Goal: Task Accomplishment & Management: Complete application form

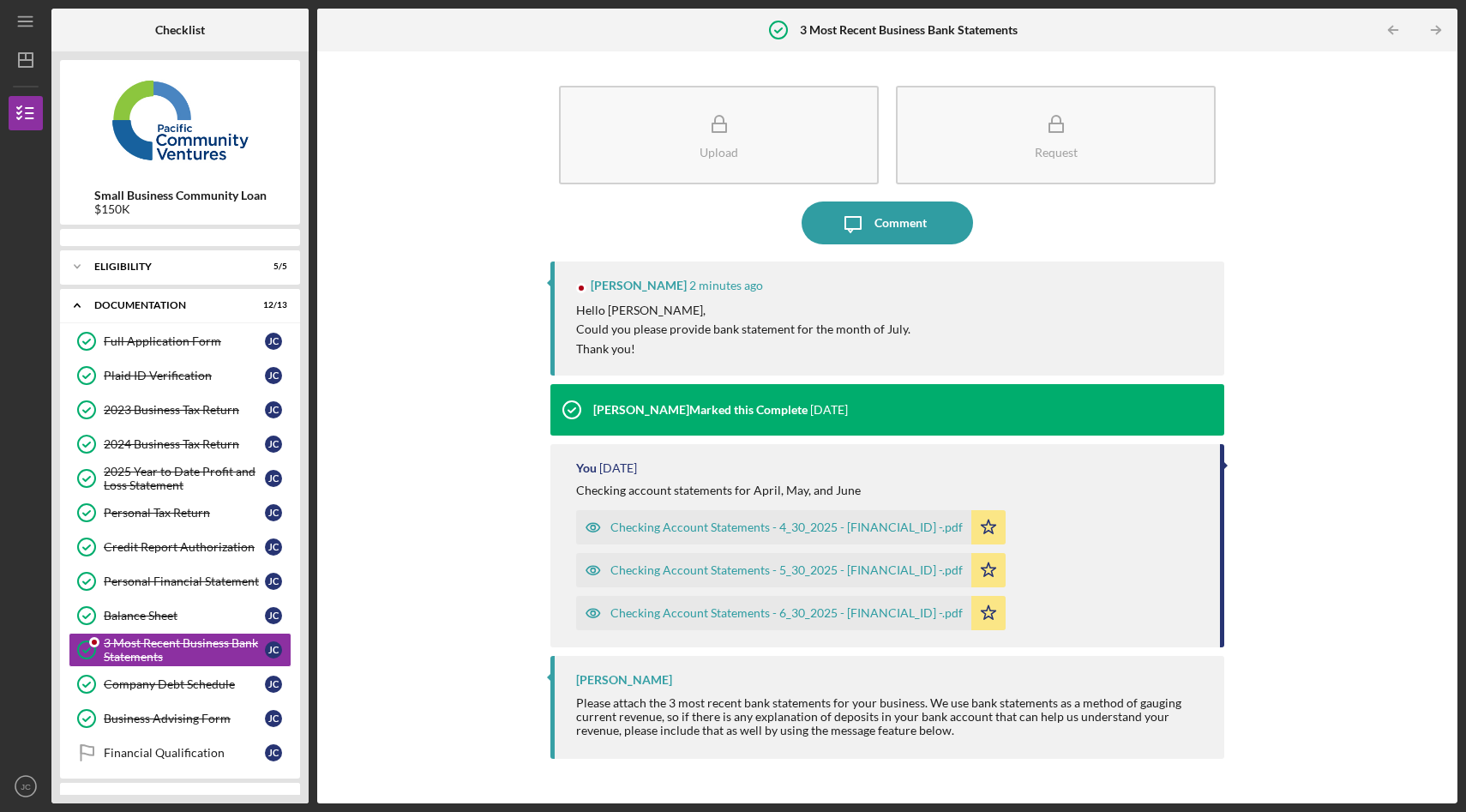
scroll to position [69, 0]
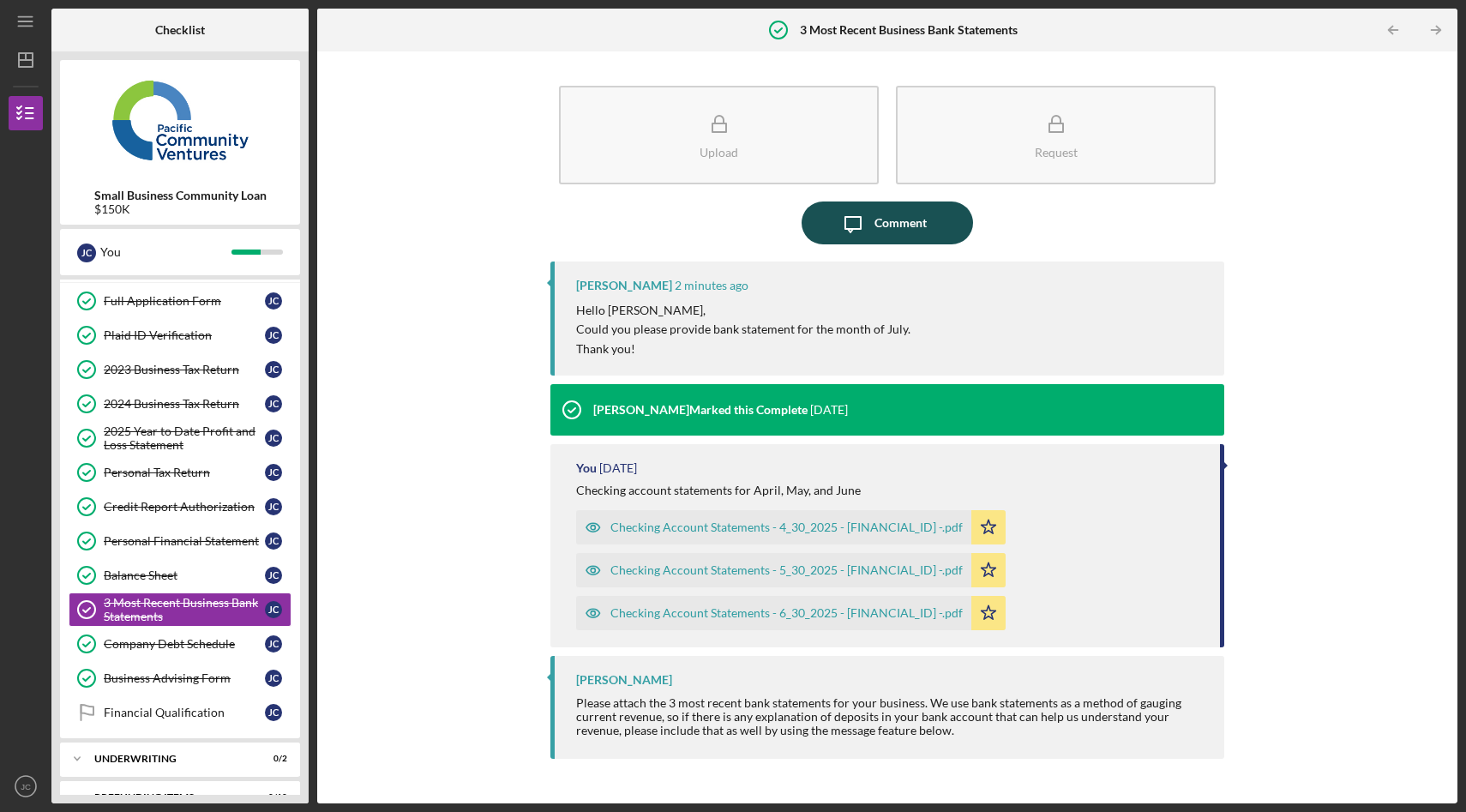
click at [890, 227] on div "Comment" at bounding box center [901, 223] width 53 height 43
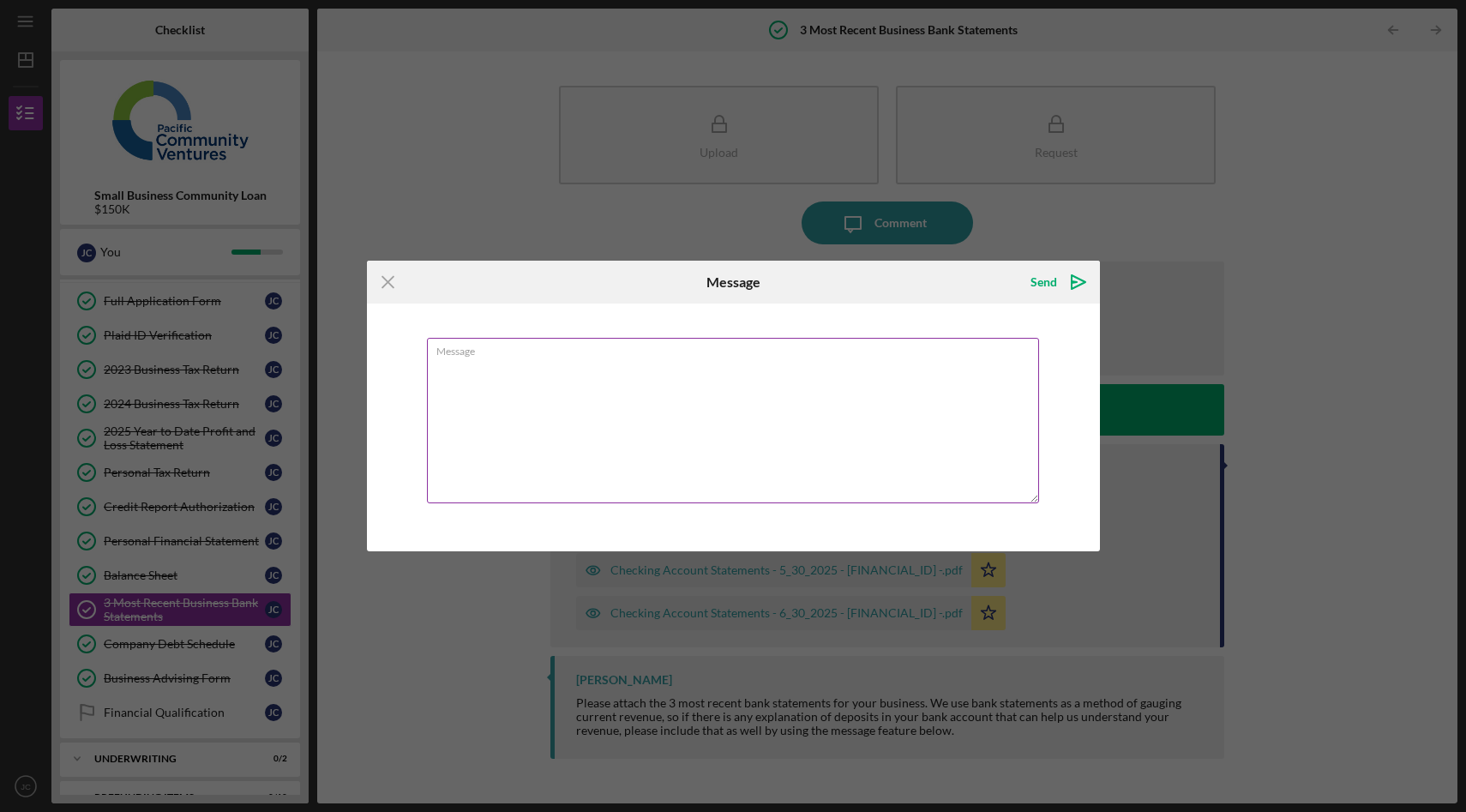
click at [541, 391] on textarea "Message" at bounding box center [733, 420] width 612 height 166
click at [387, 288] on icon "Icon/Menu Close" at bounding box center [388, 281] width 43 height 43
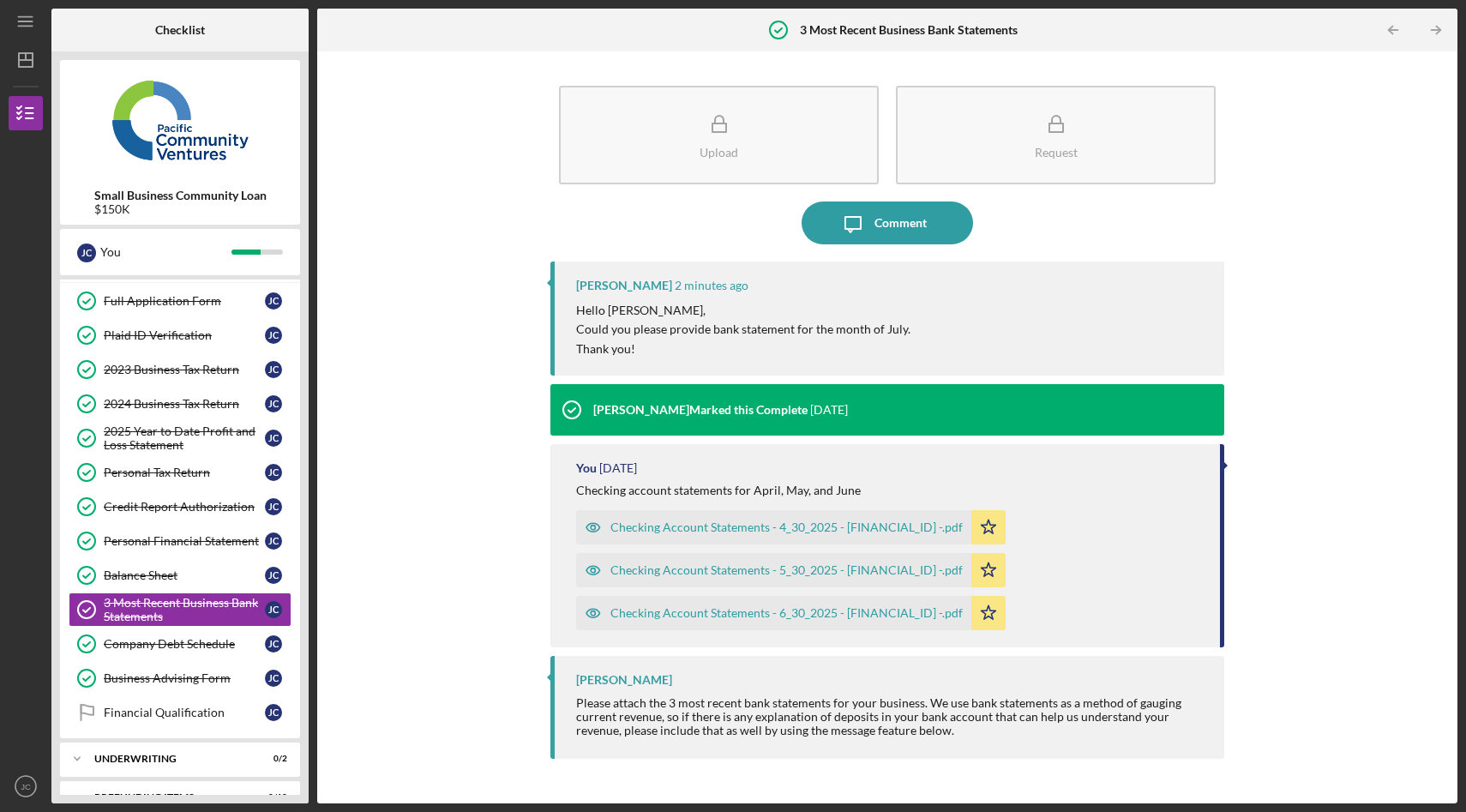
click at [896, 474] on div "You 4 weeks ago Checking account statements for April, May, and June Checking A…" at bounding box center [887, 545] width 674 height 203
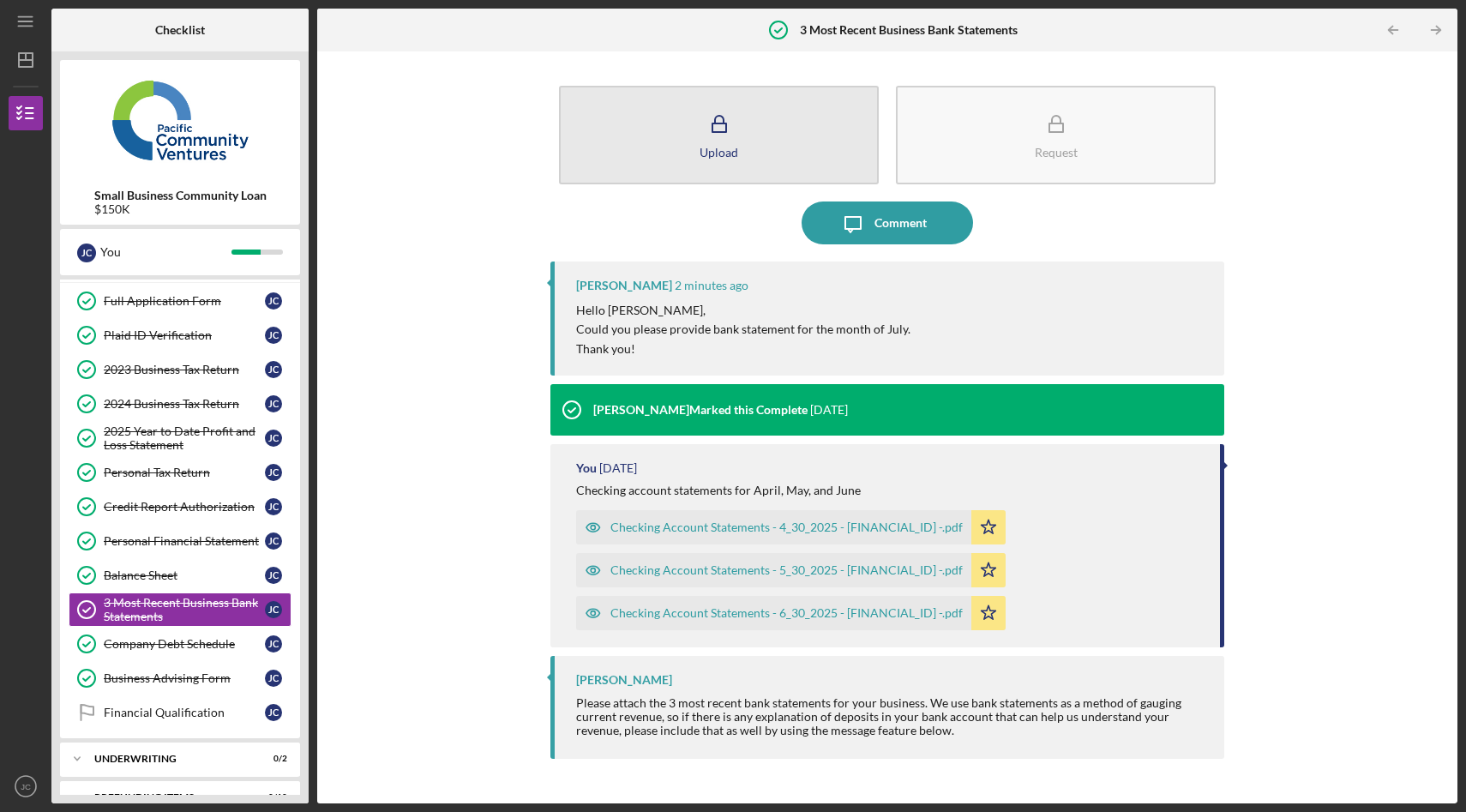
click at [759, 120] on button "Upload" at bounding box center [719, 135] width 320 height 98
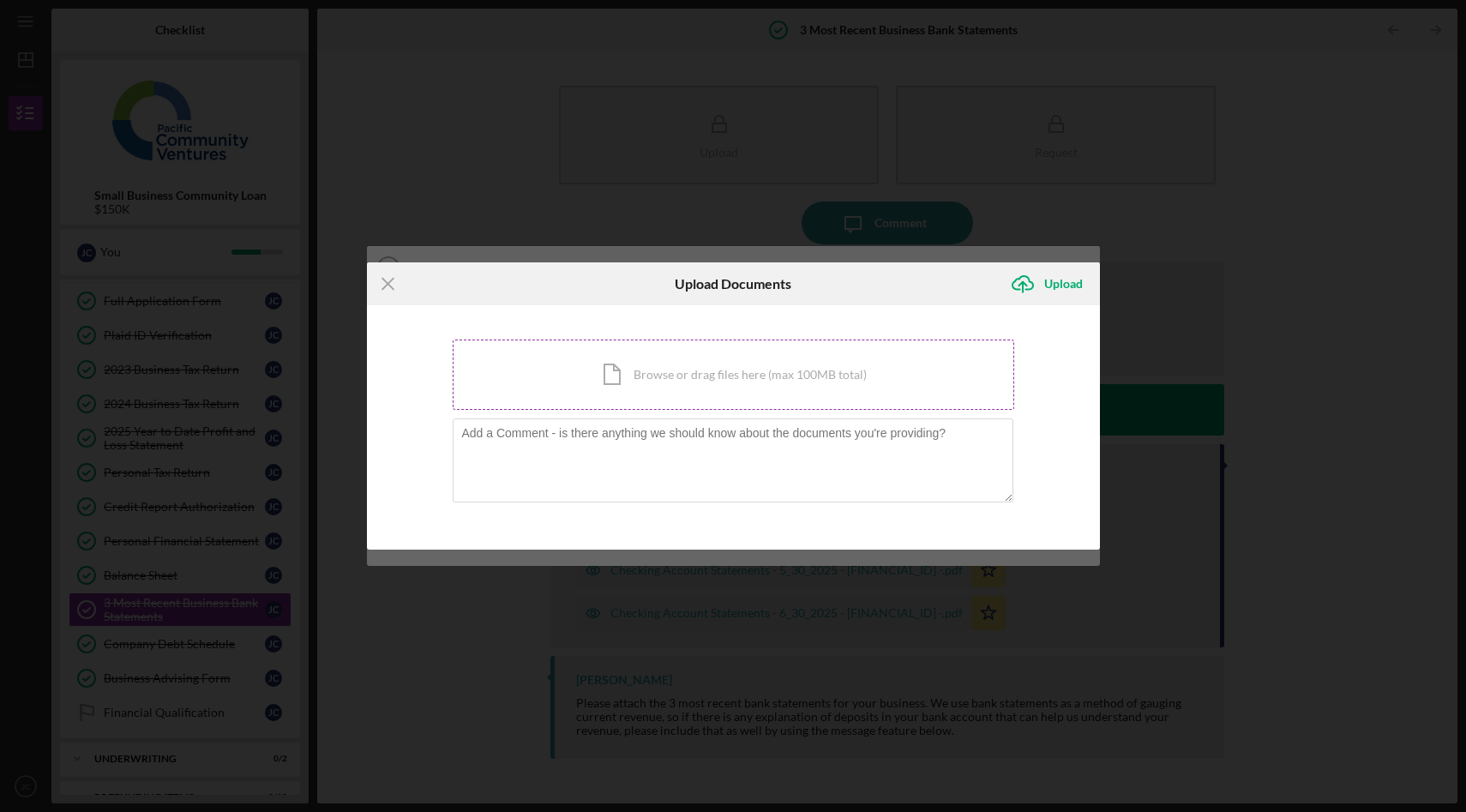
click at [672, 385] on div "Icon/Document Browse or drag files here (max 100MB total) Tap to choose files o…" at bounding box center [733, 374] width 561 height 70
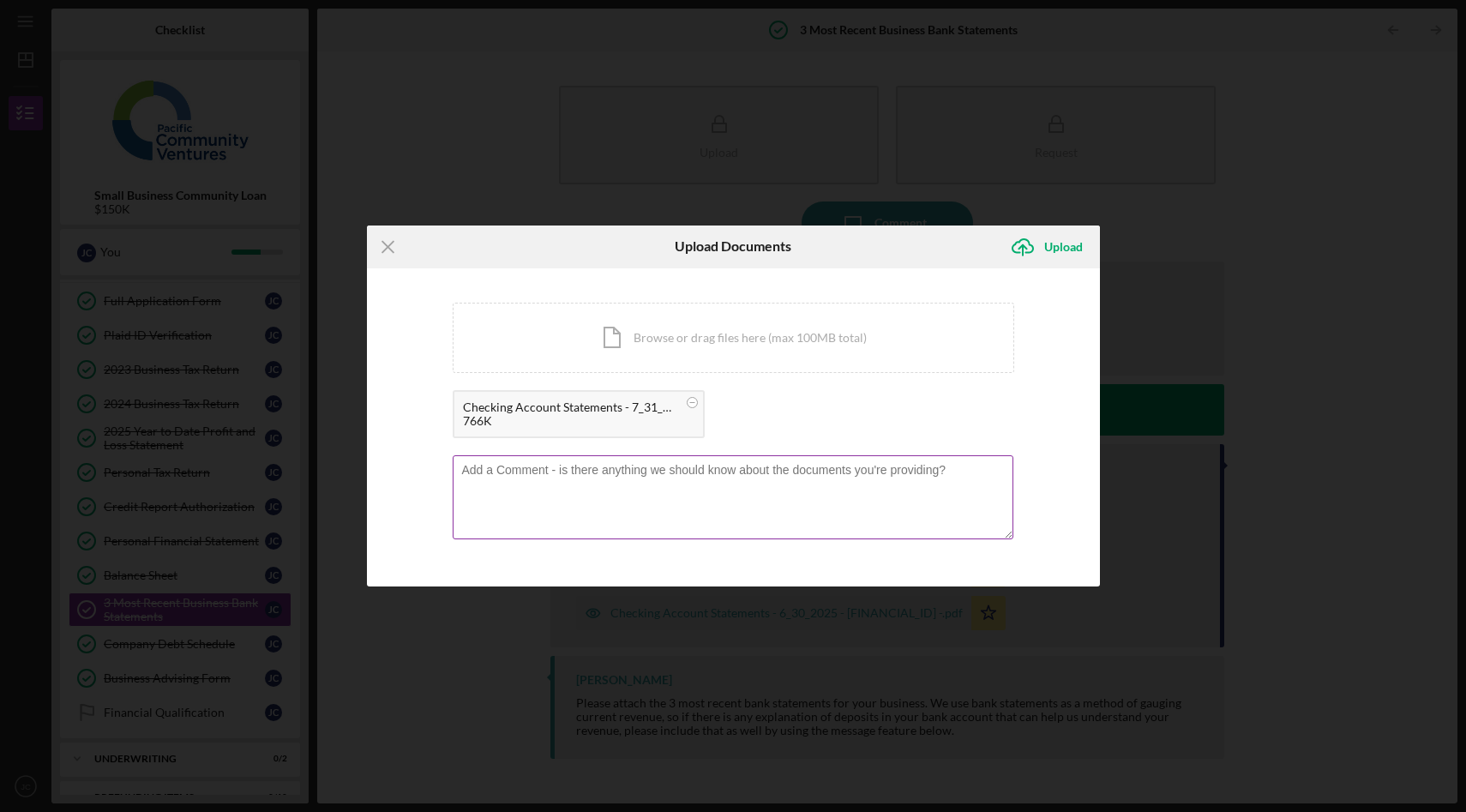
click at [744, 488] on textarea at bounding box center [733, 497] width 561 height 84
type textarea "Please see [DATE] bank statement attached."
click at [1072, 252] on div "Upload" at bounding box center [1063, 246] width 39 height 34
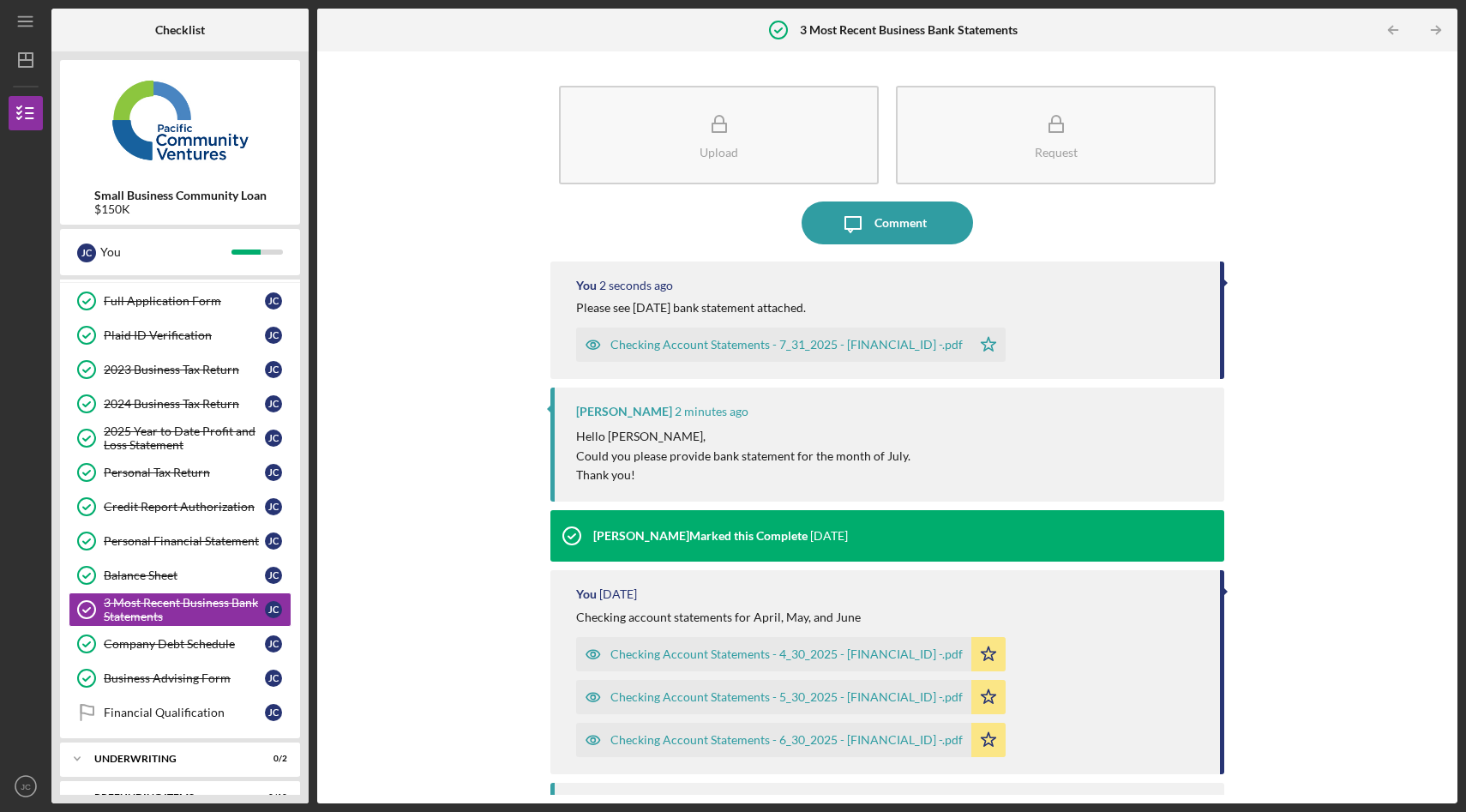
click at [440, 344] on div "Upload Request Icon/Message Comment You 2 seconds ago Please see July 2025 bank…" at bounding box center [887, 427] width 1123 height 735
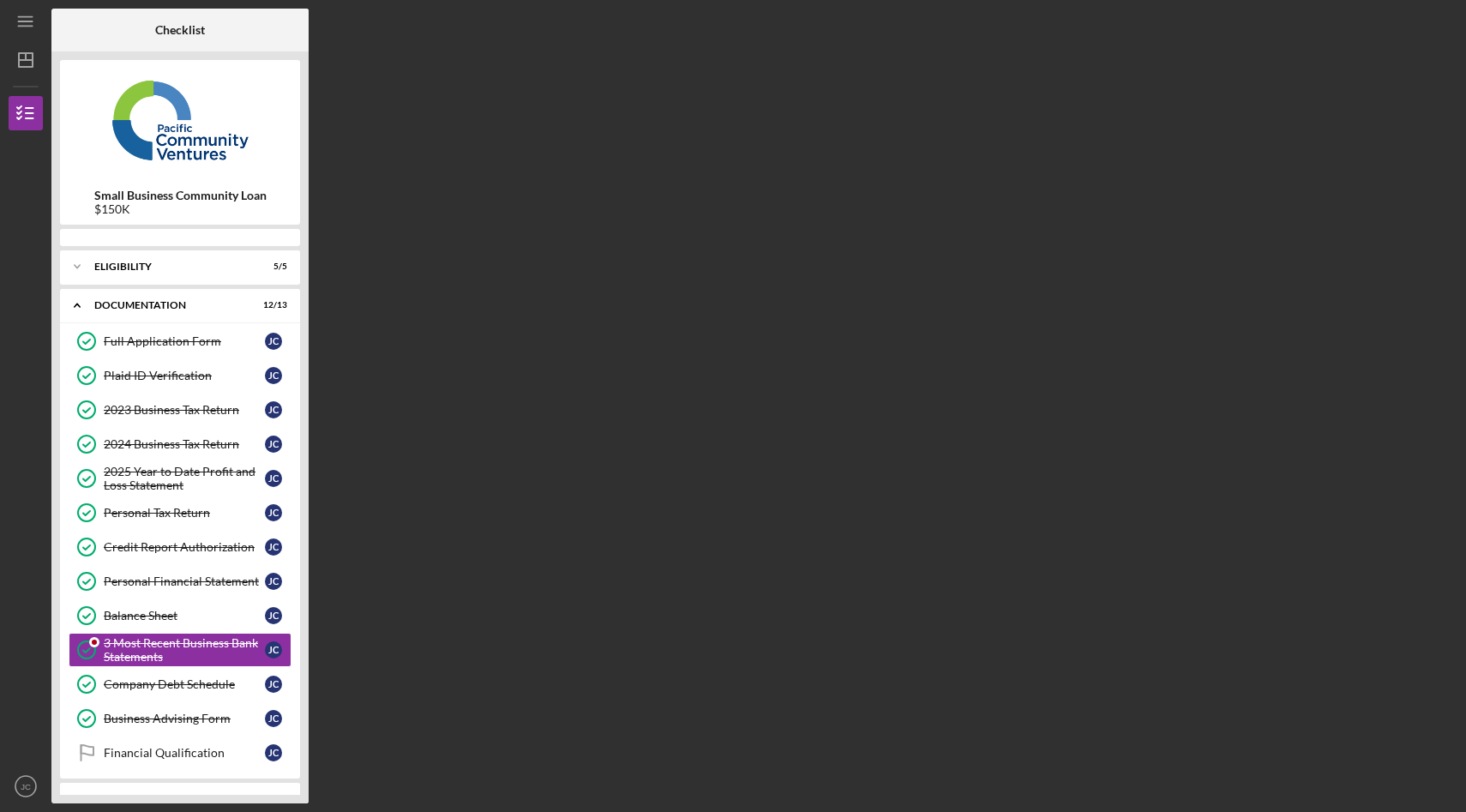
scroll to position [69, 0]
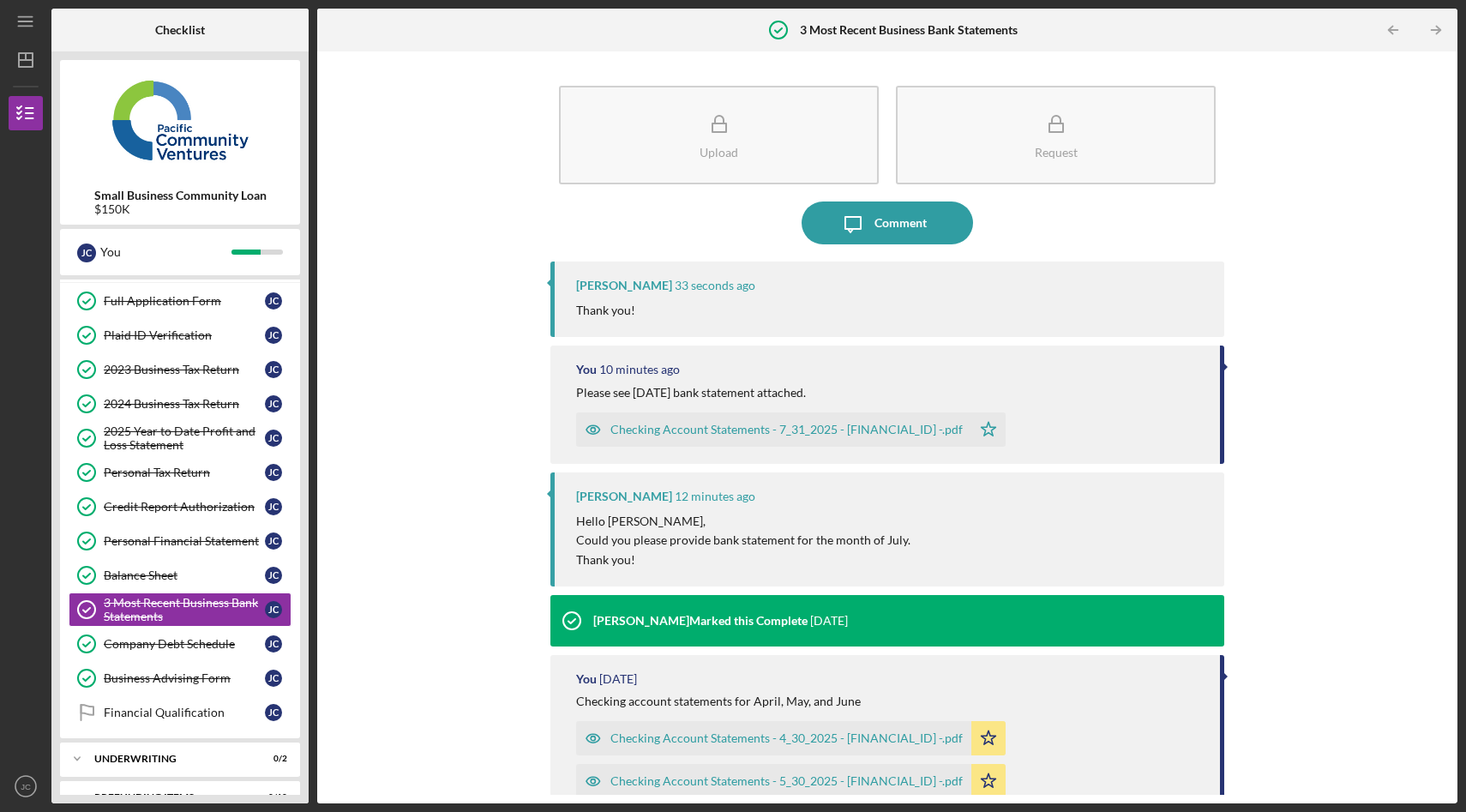
click at [440, 224] on div "Upload Request Icon/Message Comment [PERSON_NAME] 33 seconds ago Thank you! You…" at bounding box center [887, 427] width 1123 height 735
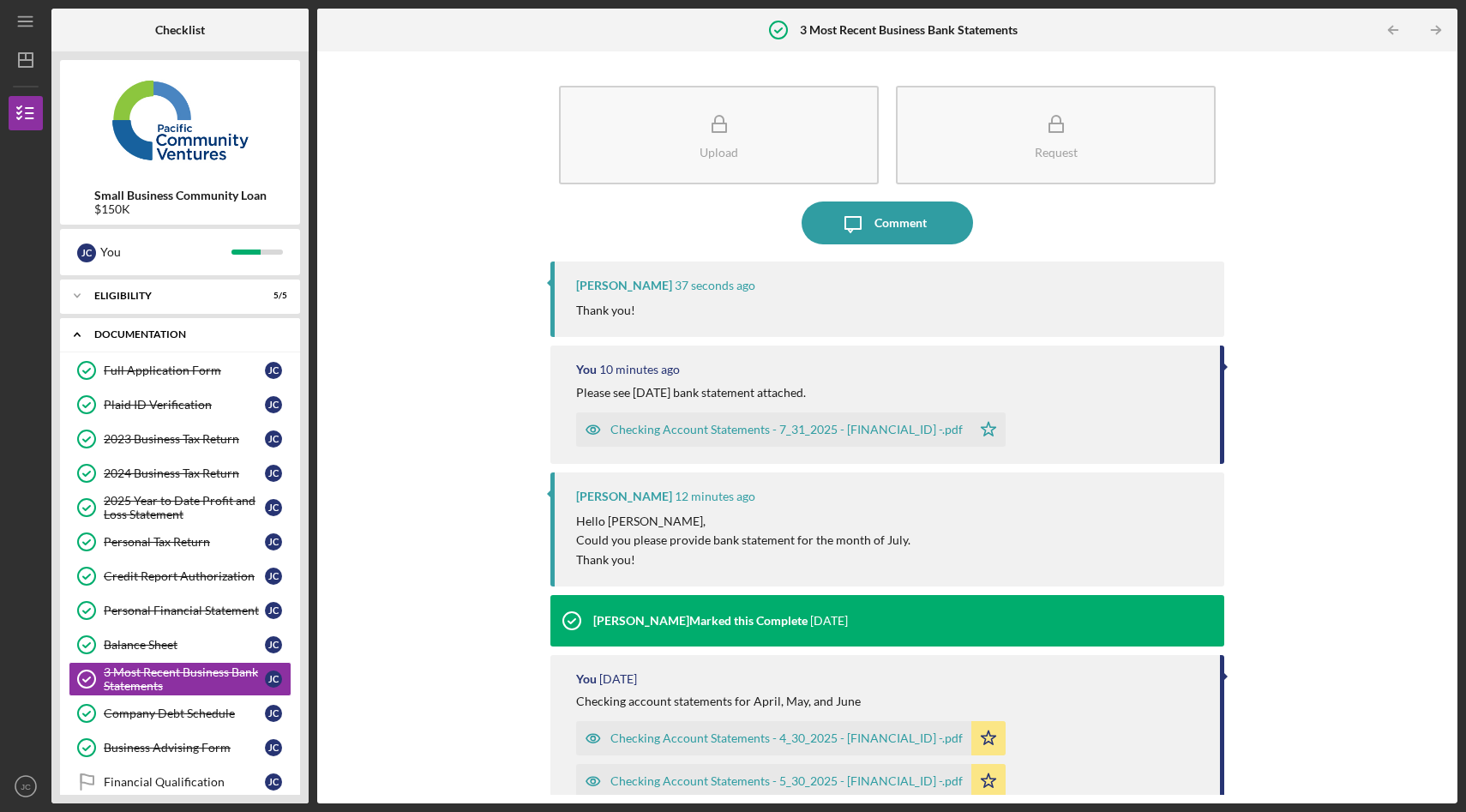
click at [73, 333] on icon "Icon/Expander" at bounding box center [76, 334] width 34 height 34
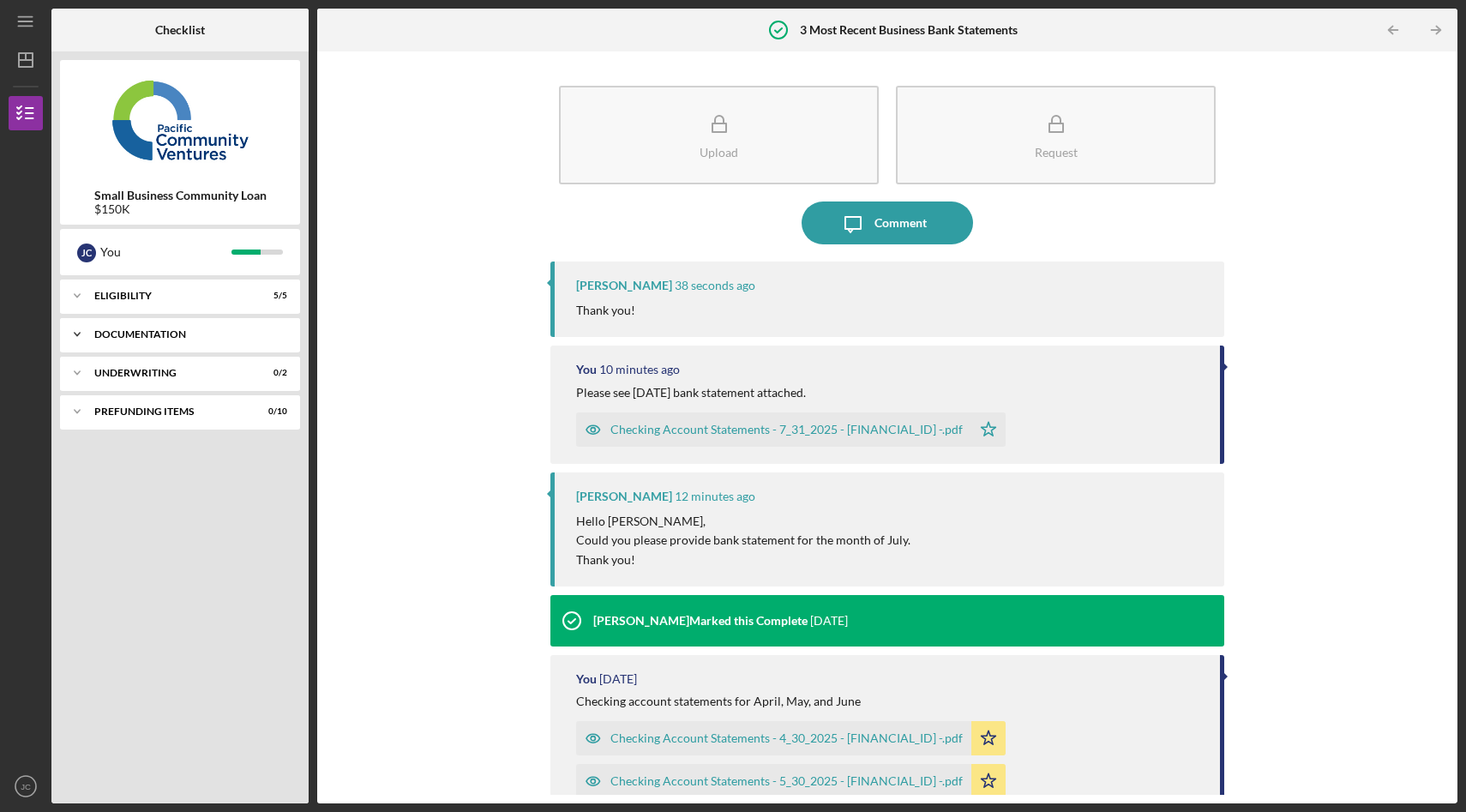
click at [93, 332] on icon "Icon/Expander" at bounding box center [76, 334] width 34 height 34
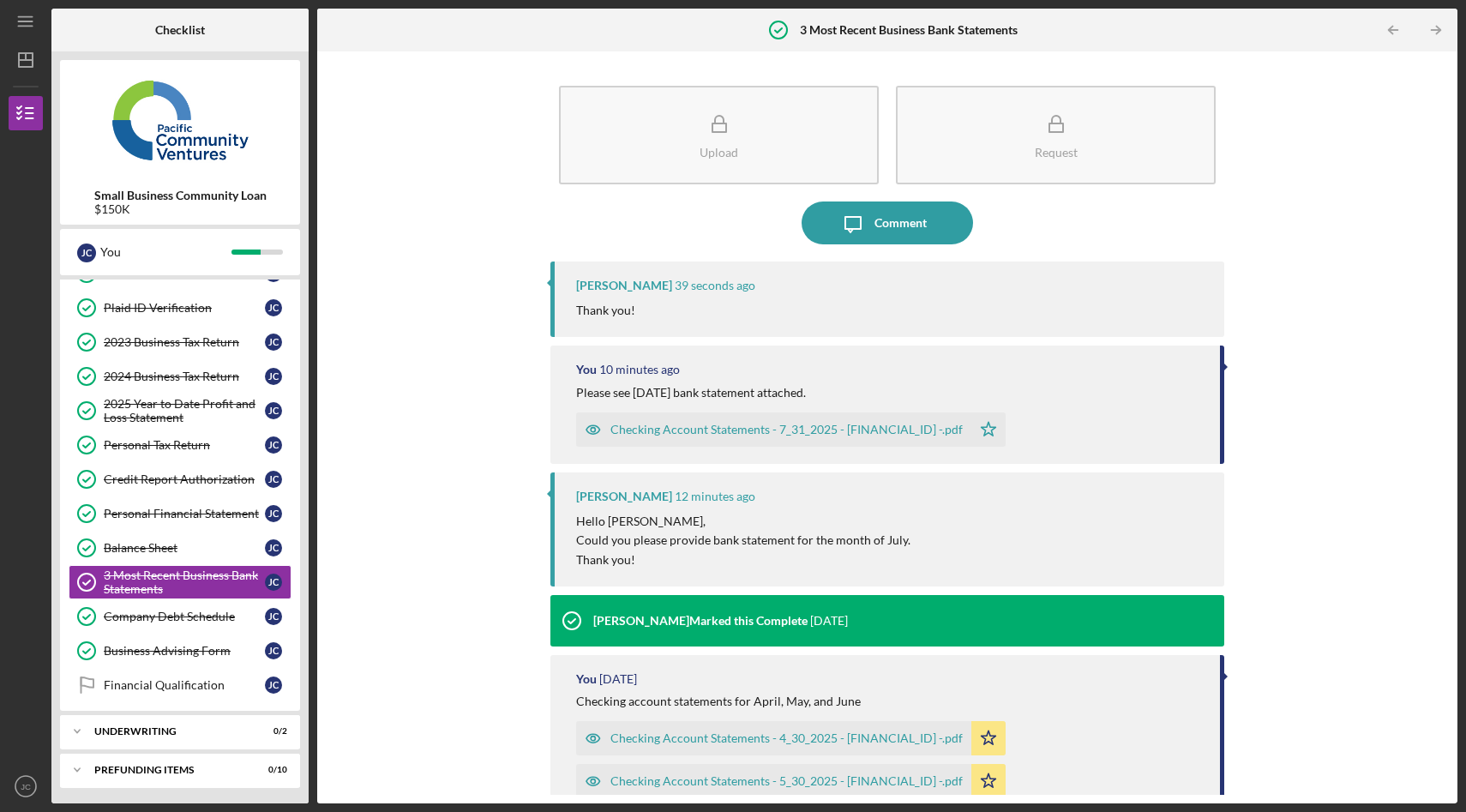
scroll to position [98, 0]
click at [412, 670] on div "Upload Request Icon/Message Comment [PERSON_NAME] 40 seconds ago Thank you! You…" at bounding box center [887, 427] width 1123 height 735
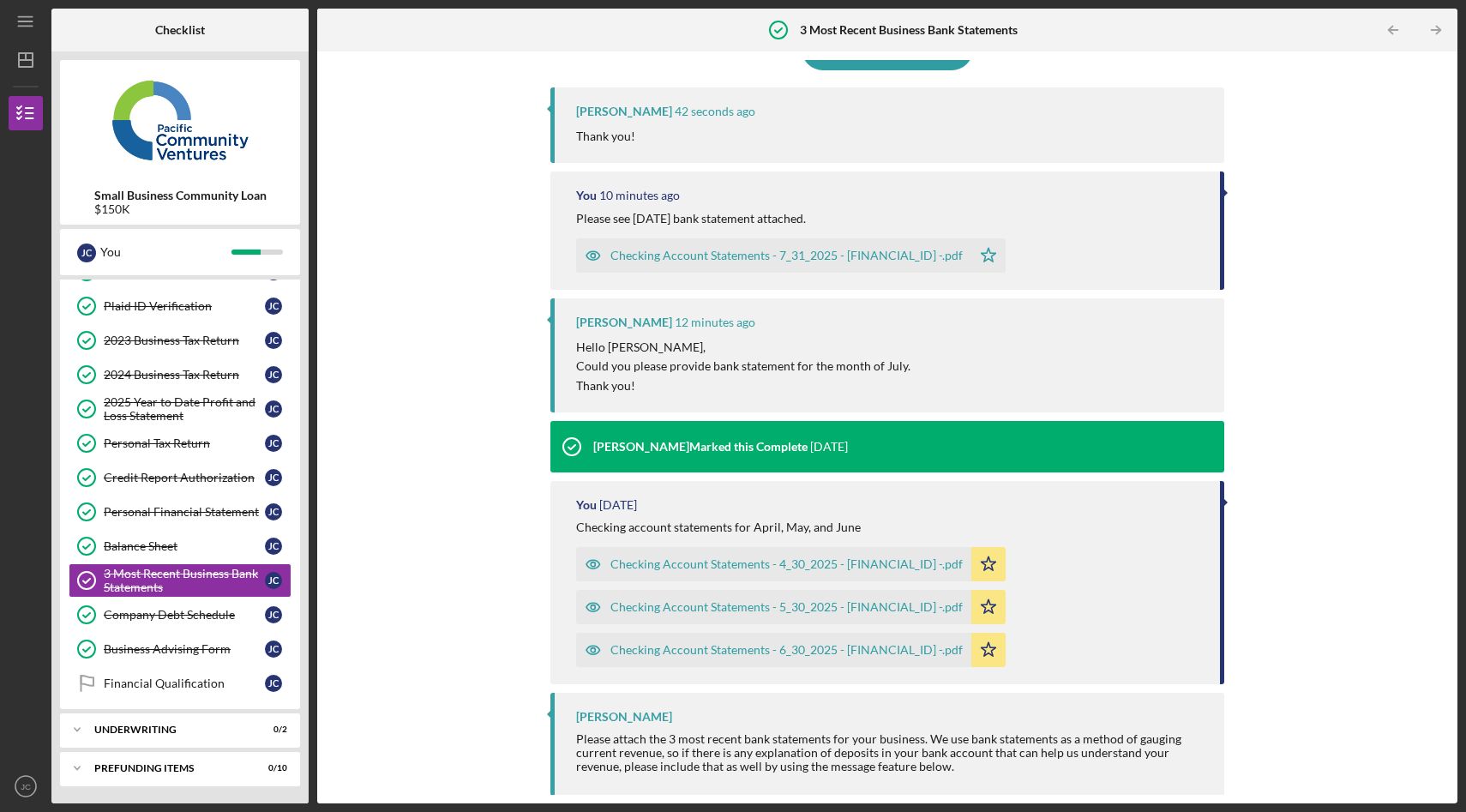
scroll to position [0, 0]
